Goal: Task Accomplishment & Management: Use online tool/utility

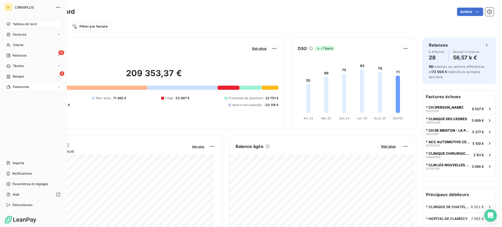
click at [20, 86] on span "Paiements" at bounding box center [21, 86] width 16 height 5
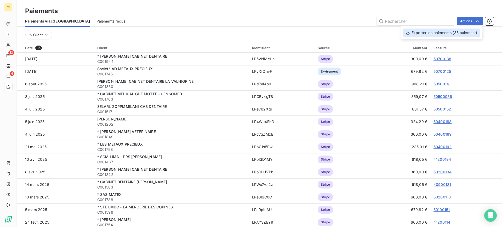
click at [447, 33] on div "Exporter les paiements (35 paiement)" at bounding box center [442, 32] width 78 height 8
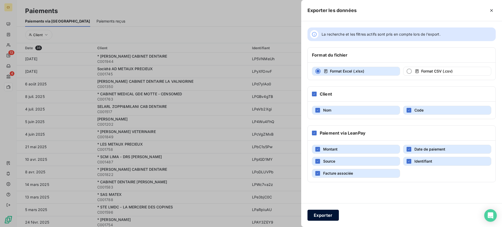
click at [318, 217] on button "Exporter" at bounding box center [322, 214] width 31 height 11
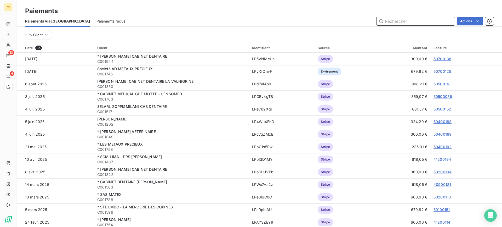
click at [96, 21] on span "Paiements reçus" at bounding box center [110, 21] width 29 height 5
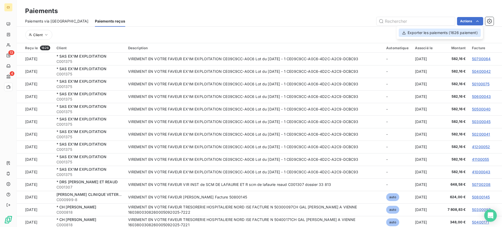
click at [452, 33] on div "Exporter les paiements (1626 paiement)" at bounding box center [440, 32] width 82 height 8
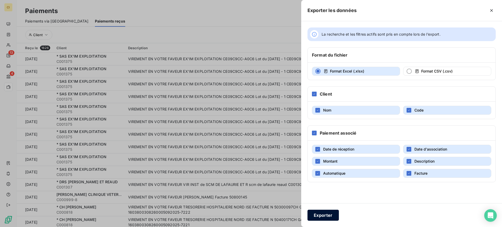
click at [328, 216] on button "Exporter" at bounding box center [322, 214] width 31 height 11
